Goal: Transaction & Acquisition: Book appointment/travel/reservation

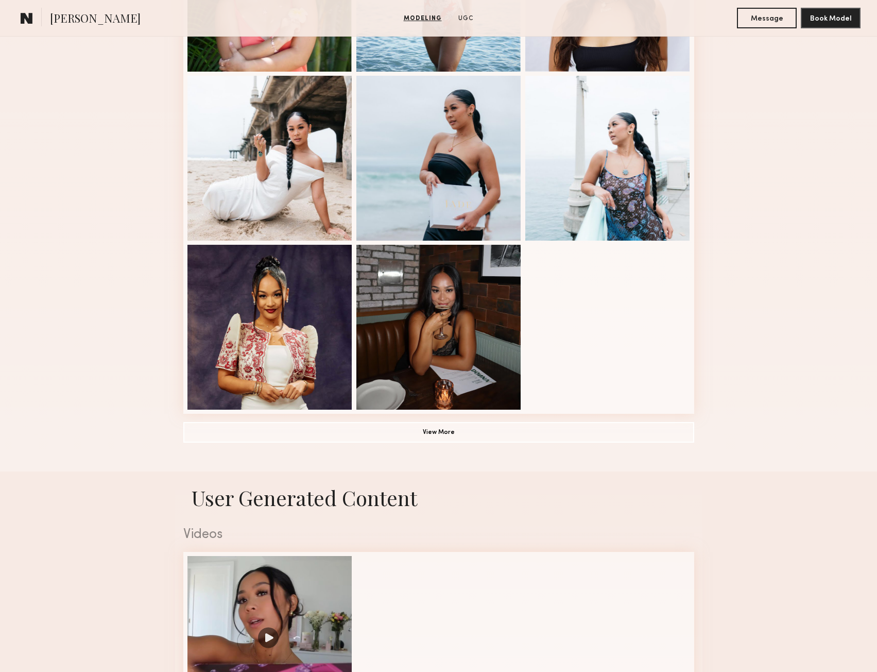
scroll to position [716, 0]
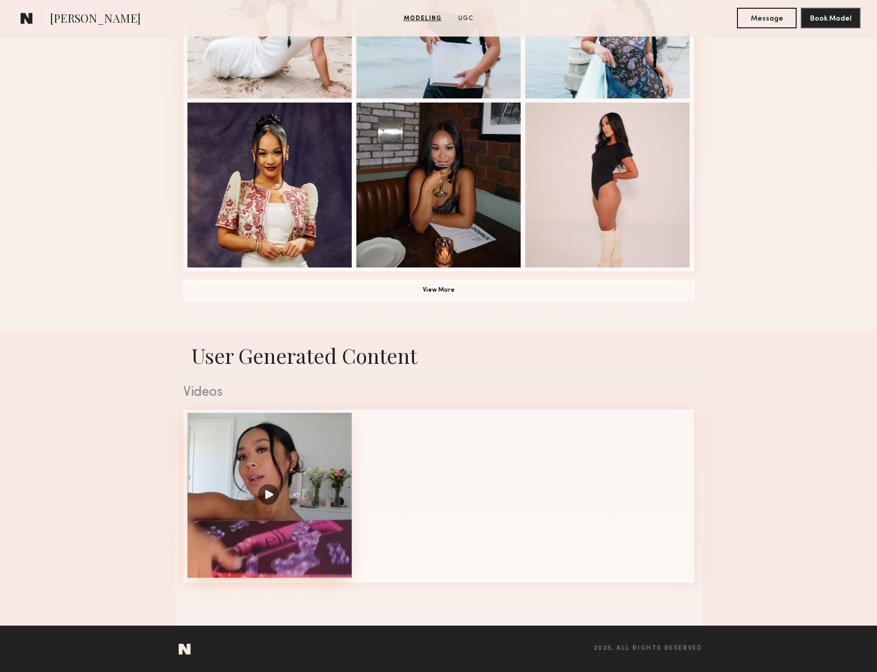
click at [275, 480] on div at bounding box center [270, 495] width 165 height 165
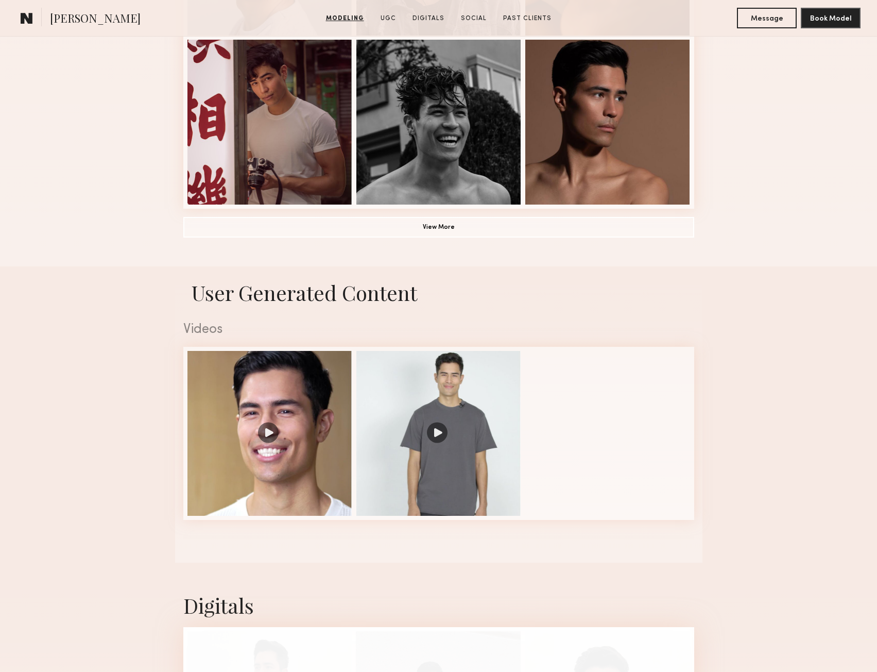
scroll to position [773, 0]
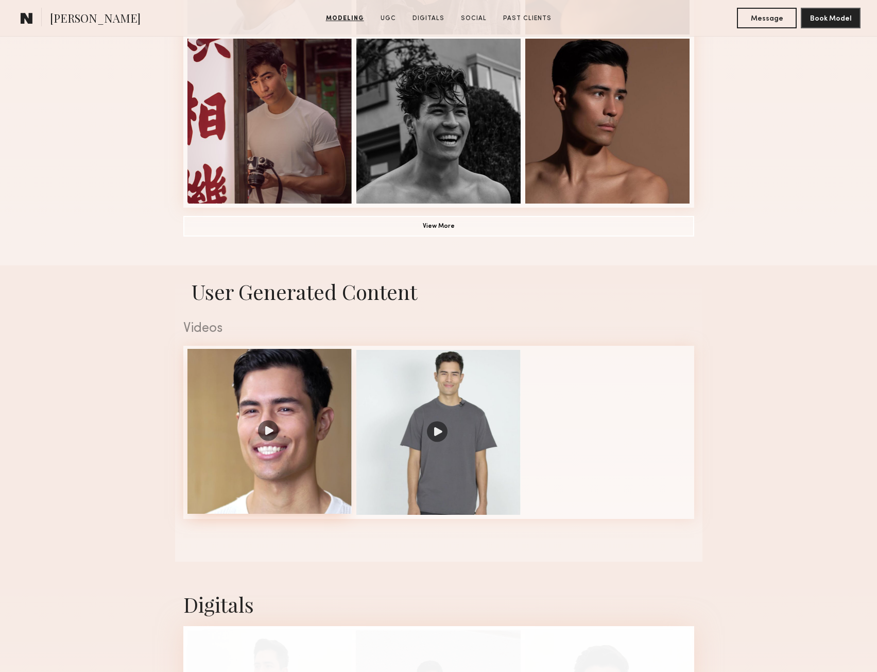
click at [257, 441] on div at bounding box center [270, 431] width 165 height 165
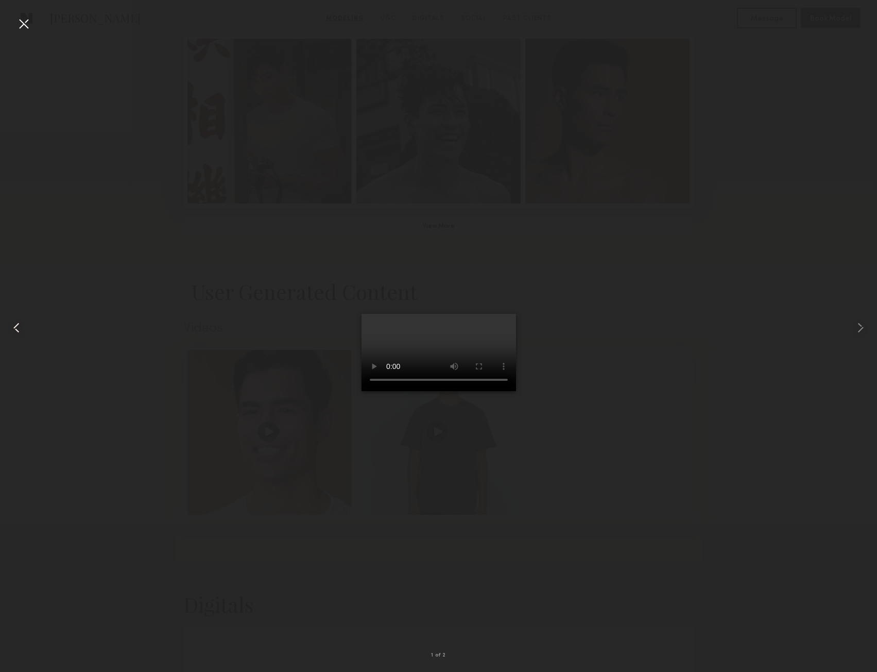
click at [13, 27] on div at bounding box center [17, 327] width 35 height 622
drag, startPoint x: 18, startPoint y: 25, endPoint x: 48, endPoint y: 59, distance: 45.7
click at [48, 59] on div "2 of 2" at bounding box center [438, 336] width 877 height 672
click at [362, 391] on video at bounding box center [439, 352] width 155 height 77
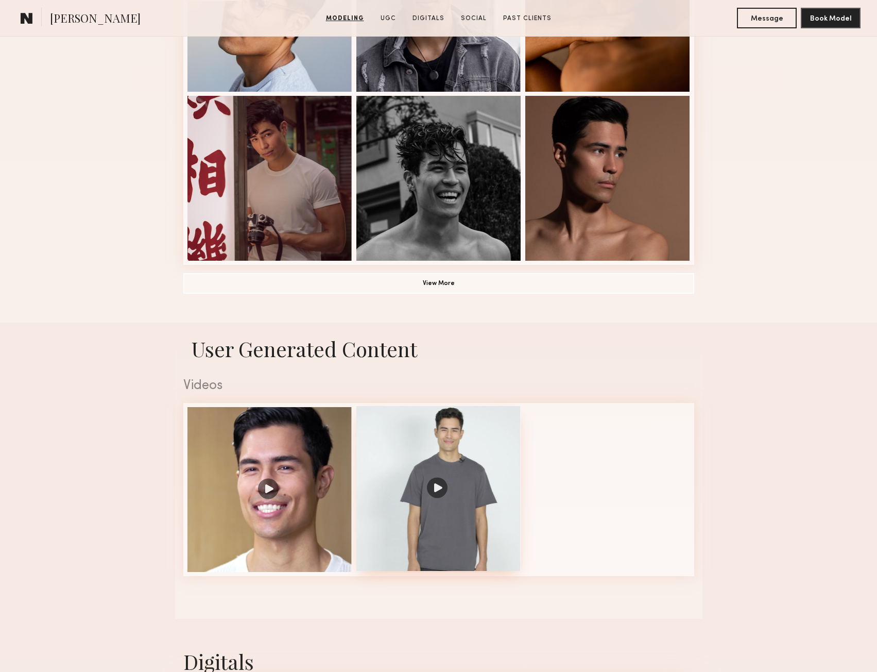
scroll to position [721, 0]
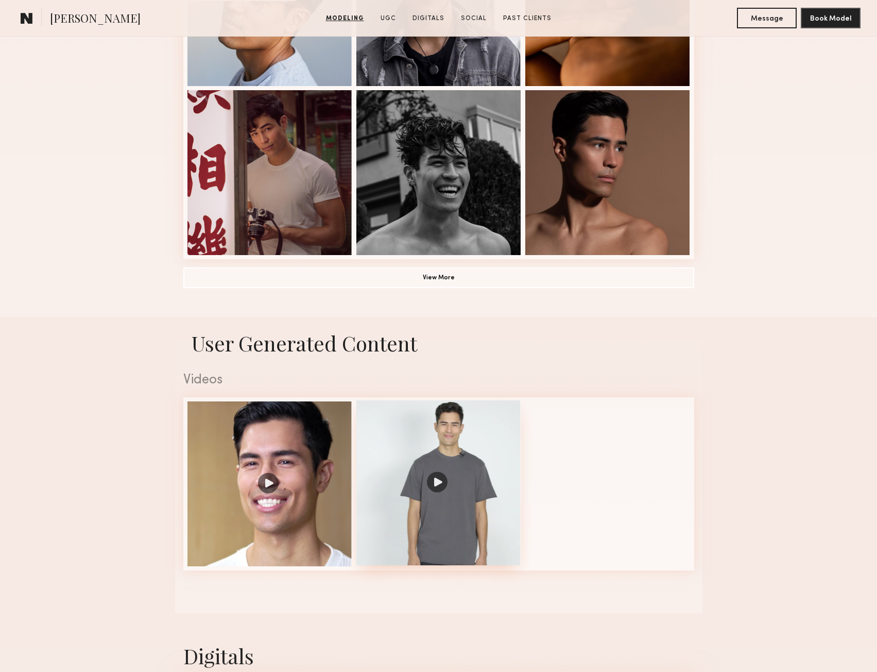
click at [439, 475] on div at bounding box center [438, 482] width 165 height 165
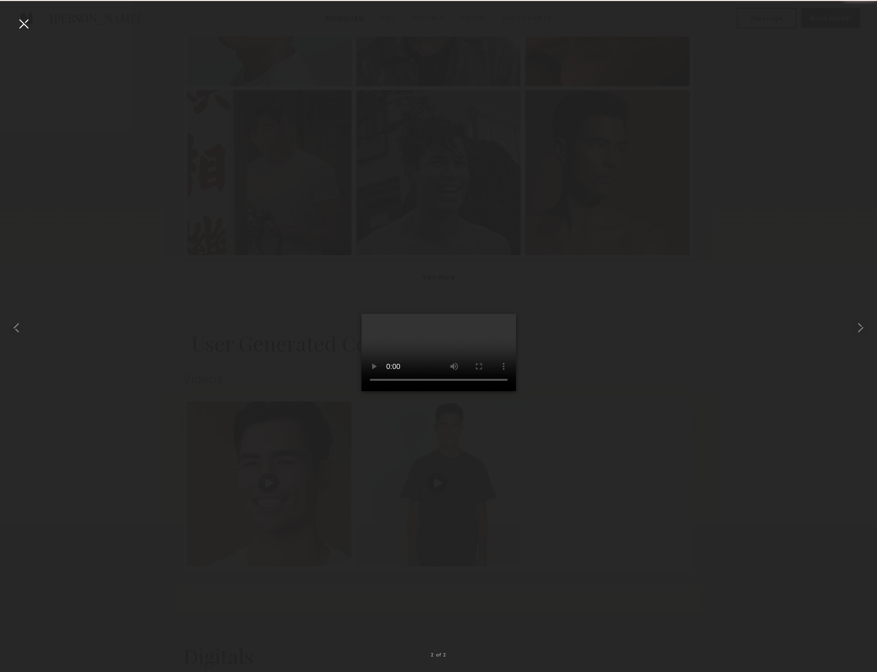
click at [168, 48] on div at bounding box center [438, 327] width 877 height 622
click at [24, 101] on div at bounding box center [17, 327] width 35 height 622
click at [28, 22] on div at bounding box center [23, 23] width 16 height 16
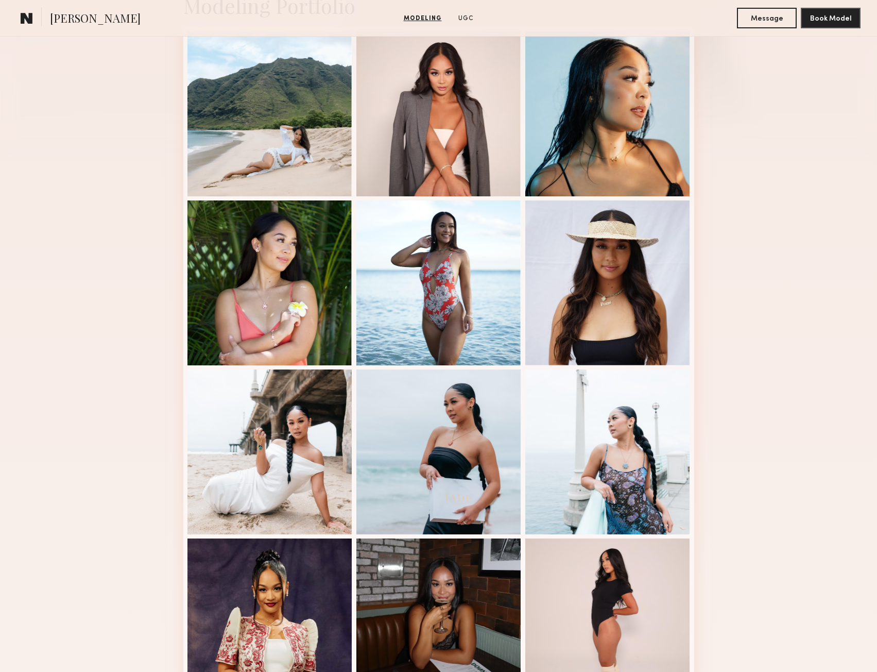
scroll to position [97, 0]
